Goal: Find contact information: Find contact information

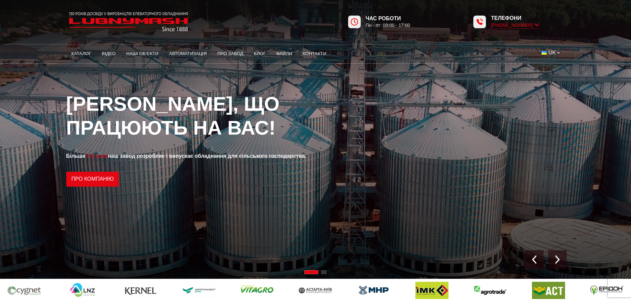
click at [538, 25] on icon at bounding box center [537, 25] width 5 height 6
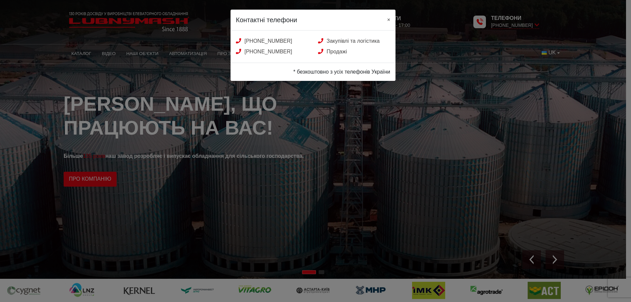
click at [389, 20] on span "×" at bounding box center [389, 20] width 3 height 6
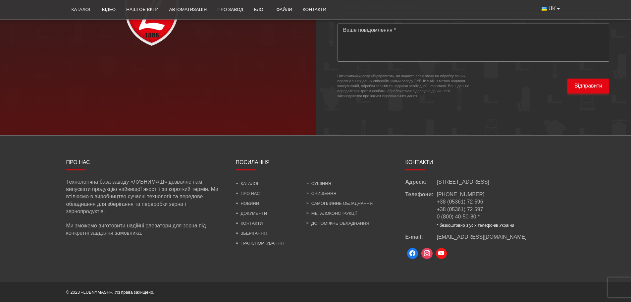
scroll to position [1952, 0]
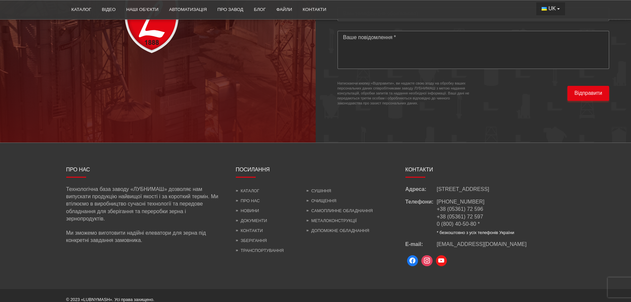
click at [555, 10] on span "UK" at bounding box center [552, 8] width 7 height 7
click at [550, 34] on span "EN" at bounding box center [552, 33] width 7 height 6
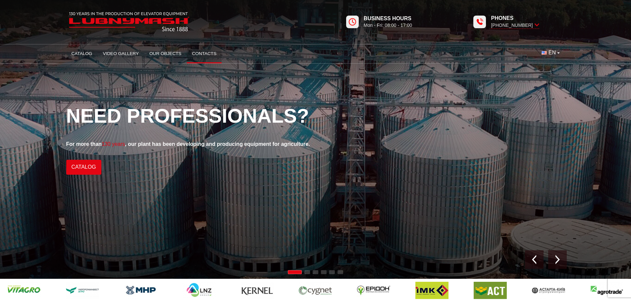
click at [203, 55] on link "Contacts" at bounding box center [204, 53] width 35 height 15
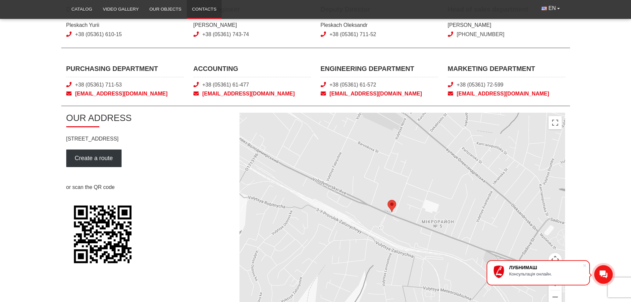
scroll to position [232, 0]
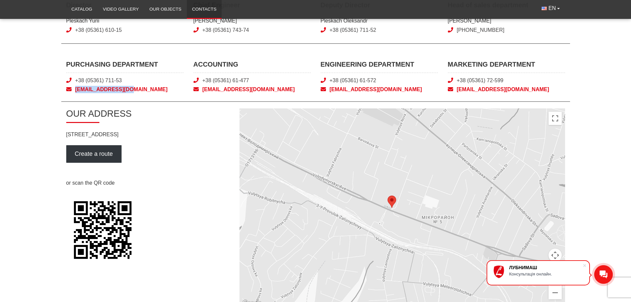
drag, startPoint x: 74, startPoint y: 84, endPoint x: 138, endPoint y: 91, distance: 64.4
click at [138, 91] on div "PURCHASING DEPARTMENT +38 (05361) 711-53 snab@lubnymash.com" at bounding box center [124, 76] width 117 height 33
copy span "snab@lubnymash.com"
click at [184, 102] on div at bounding box center [315, 105] width 499 height 7
click at [136, 90] on span "snab@lubnymash.com" at bounding box center [124, 89] width 117 height 7
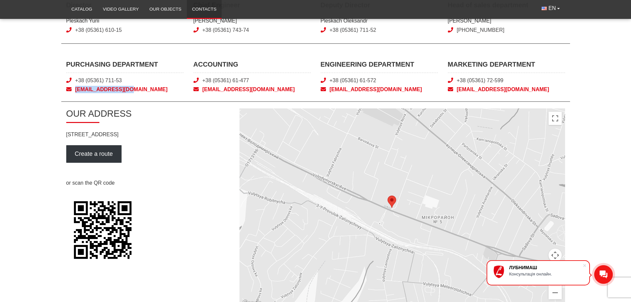
drag, startPoint x: 136, startPoint y: 83, endPoint x: 136, endPoint y: 95, distance: 11.6
click at [136, 95] on div "PURCHASING DEPARTMENT +38 (05361) 711-53 snab@lubnymash.com ACCOUNTING +38 (053…" at bounding box center [315, 81] width 509 height 42
click at [1, 111] on main "Contacts SALES DEPARTMENT Headquarters +38 (050) 308-41-99 0 (800) 40-50-80 +38…" at bounding box center [315, 85] width 631 height 444
drag, startPoint x: 73, startPoint y: 85, endPoint x: 139, endPoint y: 89, distance: 66.1
click at [139, 89] on div "PURCHASING DEPARTMENT +38 (05361) 711-53 snab@lubnymash.com" at bounding box center [124, 76] width 117 height 33
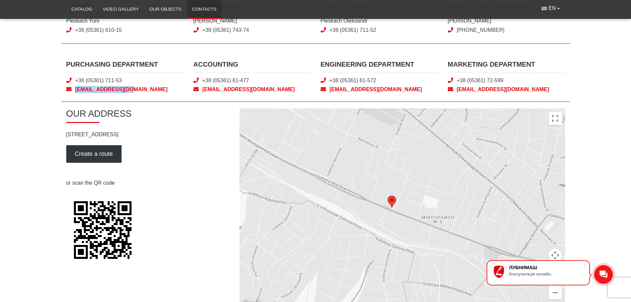
copy span "snab@lubnymash.com"
click at [142, 94] on div "PURCHASING DEPARTMENT +38 (05361) 711-53 snab@lubnymash.com ACCOUNTING +38 (053…" at bounding box center [315, 81] width 509 height 42
drag, startPoint x: 74, startPoint y: 84, endPoint x: 90, endPoint y: 91, distance: 17.7
click at [90, 91] on div "PURCHASING DEPARTMENT +38 (05361) 711-53 snab@lubnymash.com" at bounding box center [124, 76] width 117 height 33
click at [40, 100] on main "Contacts SALES DEPARTMENT Headquarters +38 (050) 308-41-99 0 (800) 40-50-80 +38…" at bounding box center [315, 85] width 631 height 444
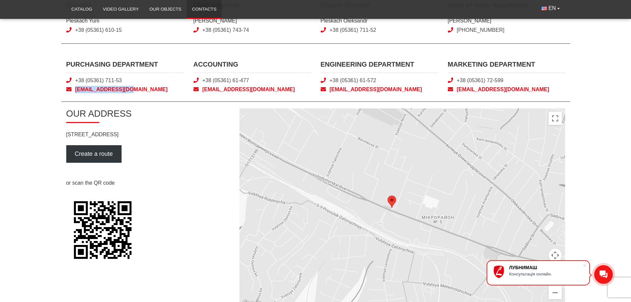
drag, startPoint x: 74, startPoint y: 85, endPoint x: 146, endPoint y: 94, distance: 72.6
click at [142, 91] on div "PURCHASING DEPARTMENT +38 (05361) 711-53 snab@lubnymash.com" at bounding box center [124, 76] width 117 height 33
copy span "snab@lubnymash.com"
drag, startPoint x: 66, startPoint y: 61, endPoint x: 162, endPoint y: 63, distance: 96.8
click at [162, 63] on div "PURCHASING DEPARTMENT +38 (05361) 711-53 snab@lubnymash.com" at bounding box center [124, 76] width 127 height 33
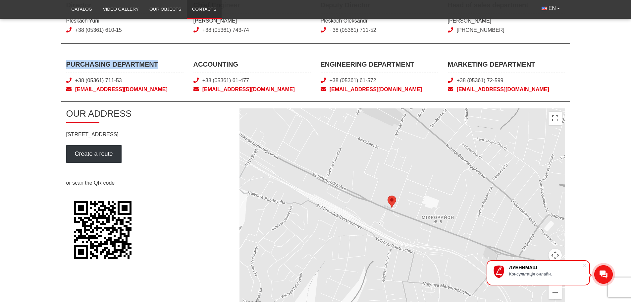
copy span "PURCHASING DEPARTMENT"
drag, startPoint x: 138, startPoint y: 94, endPoint x: 65, endPoint y: 79, distance: 74.3
click at [65, 79] on div "PURCHASING DEPARTMENT +38 (05361) 711-53 snab@lubnymash.com ACCOUNTING +38 (053…" at bounding box center [315, 81] width 509 height 42
copy div "+38 (05361) 711-53 snab@lubnymash.com"
click at [131, 79] on span "+38 (05361) 711-53" at bounding box center [124, 80] width 117 height 7
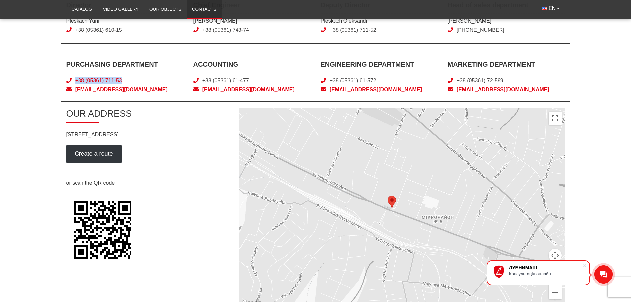
drag, startPoint x: 128, startPoint y: 80, endPoint x: 75, endPoint y: 80, distance: 52.4
click at [75, 80] on span "+38 (05361) 711-53" at bounding box center [124, 80] width 117 height 7
copy link "+38 (05361) 711-53"
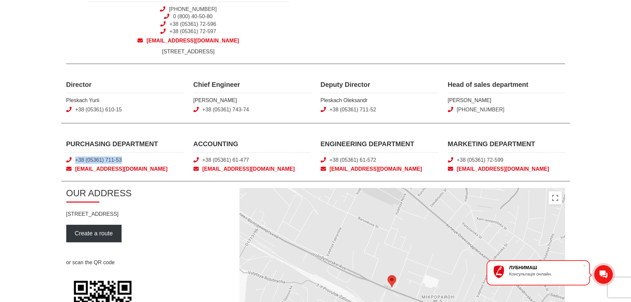
scroll to position [0, 0]
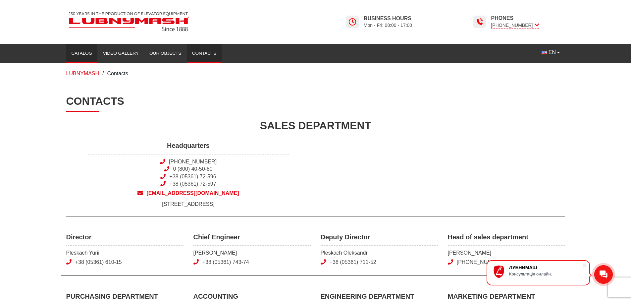
click at [87, 57] on link "Catalog" at bounding box center [81, 53] width 31 height 15
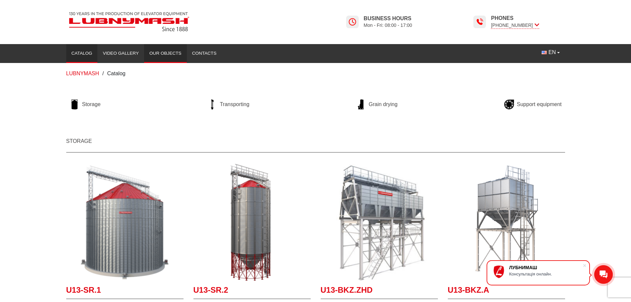
click at [171, 57] on link "Our objects" at bounding box center [165, 53] width 43 height 15
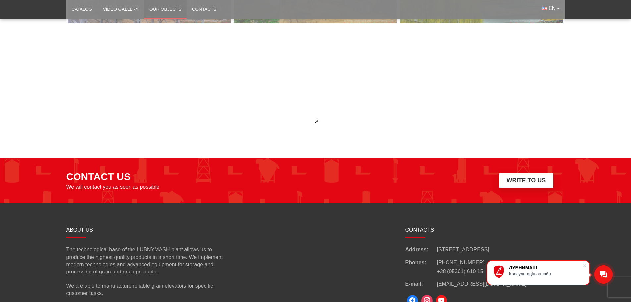
scroll to position [3078, 0]
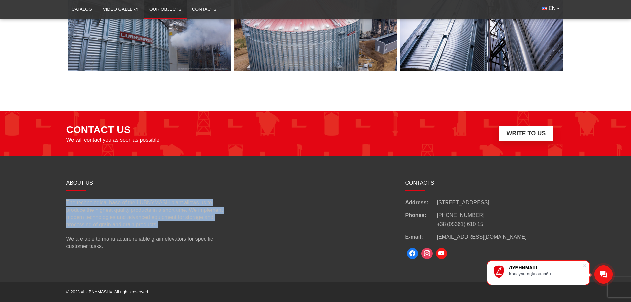
drag, startPoint x: 66, startPoint y: 203, endPoint x: 174, endPoint y: 224, distance: 109.7
click at [174, 224] on p "The technological base of the LUBNYMASH plant allows us to produce the highest …" at bounding box center [146, 214] width 160 height 30
copy p "The technological base of the LUBNYMASH plant allows us to produce the highest …"
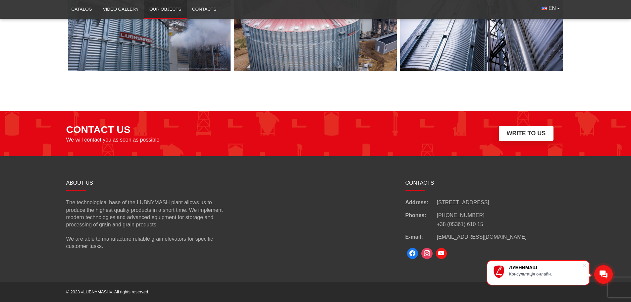
click at [140, 245] on p "We are able to manufacture reliable grain elevators for specific customer tasks." at bounding box center [146, 242] width 160 height 15
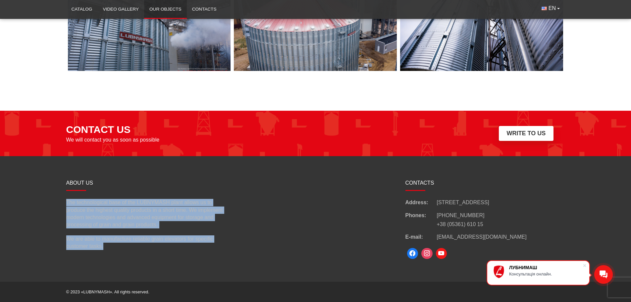
drag, startPoint x: 67, startPoint y: 202, endPoint x: 109, endPoint y: 248, distance: 62.6
click at [109, 248] on div "The technological base of the LUBNYMASH plant allows us to produce the highest …" at bounding box center [146, 224] width 160 height 51
copy div "The technological base of the LUBNYMASH plant allows us to produce the highest …"
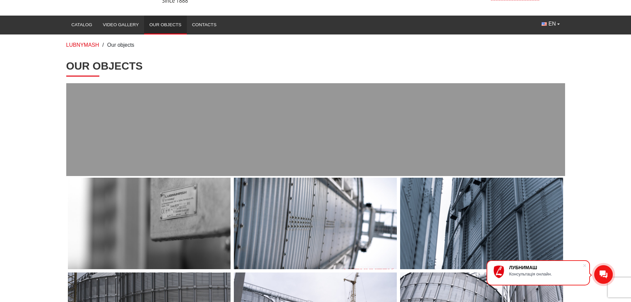
scroll to position [0, 0]
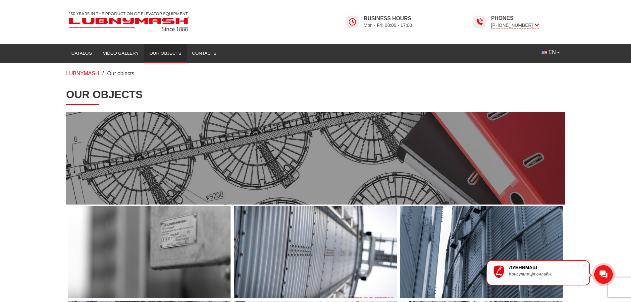
drag, startPoint x: 65, startPoint y: 11, endPoint x: 100, endPoint y: 16, distance: 35.2
click at [100, 16] on div at bounding box center [188, 21] width 255 height 25
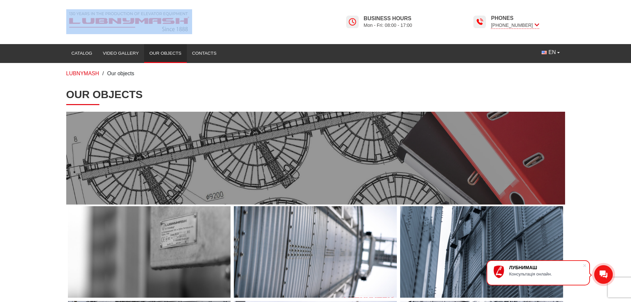
drag, startPoint x: 66, startPoint y: 8, endPoint x: 194, endPoint y: 17, distance: 127.9
click at [194, 17] on div "Business hours Mon - Fri: 08:00 - 17:00 Phones +38 (050) 580 22 36" at bounding box center [315, 17] width 509 height 34
copy link
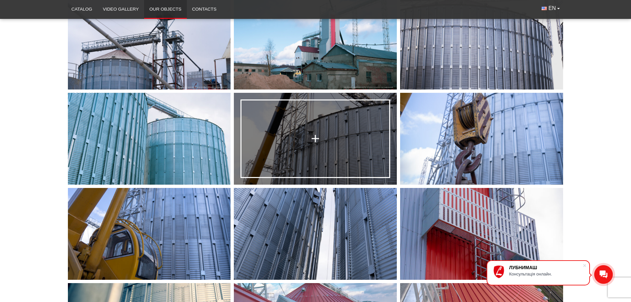
scroll to position [497, 0]
